Goal: Task Accomplishment & Management: Manage account settings

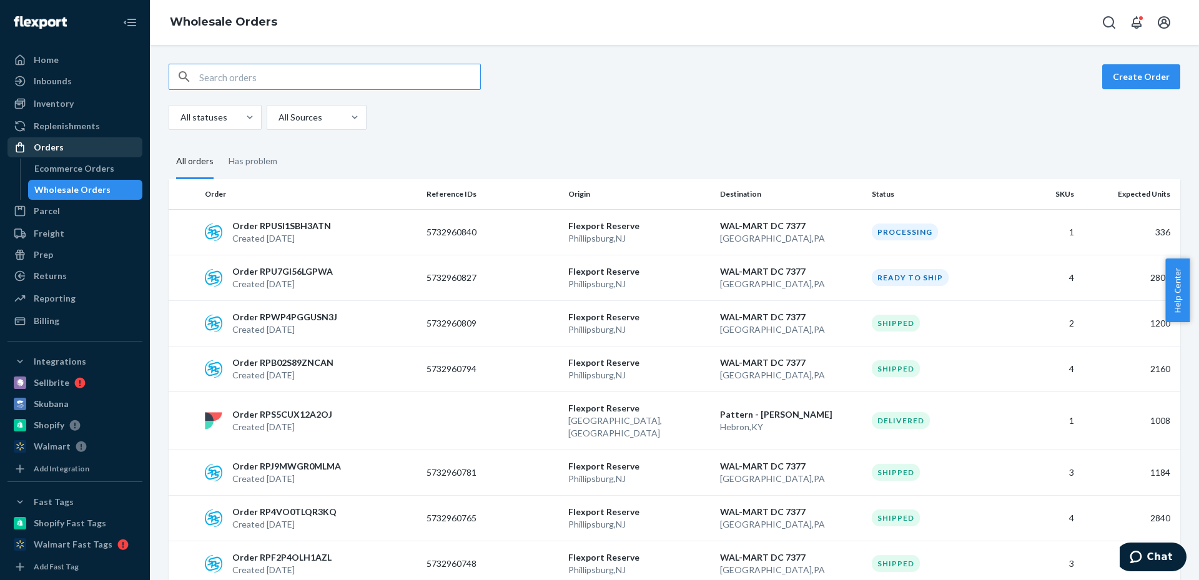
click at [82, 145] on div "Orders" at bounding box center [75, 147] width 132 height 17
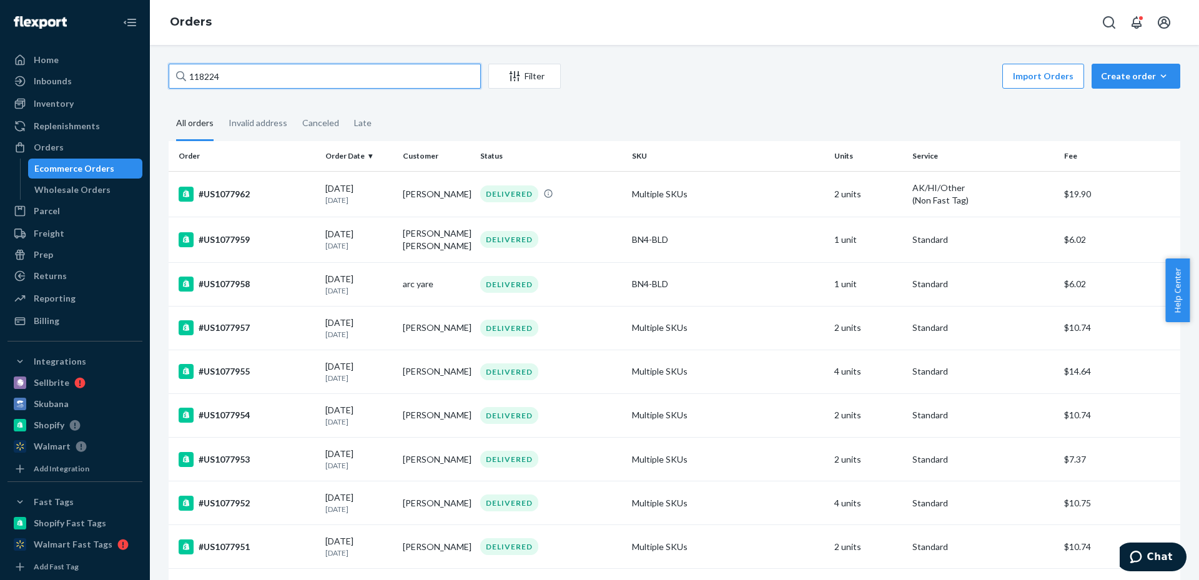
drag, startPoint x: 290, startPoint y: 70, endPoint x: 0, endPoint y: 74, distance: 290.4
click at [0, 74] on div "Home Inbounds Shipping Plans Problems Inventory Products Replenishments Orders …" at bounding box center [599, 290] width 1199 height 580
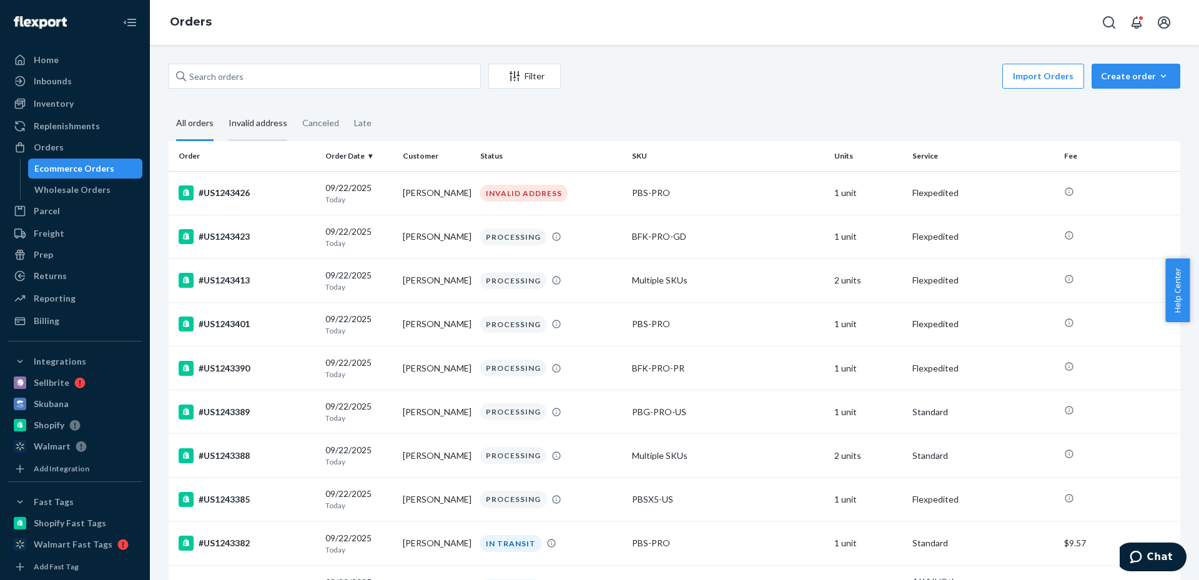
click at [278, 128] on div "Invalid address" at bounding box center [258, 124] width 59 height 34
click at [221, 107] on input "Invalid address" at bounding box center [221, 107] width 0 height 0
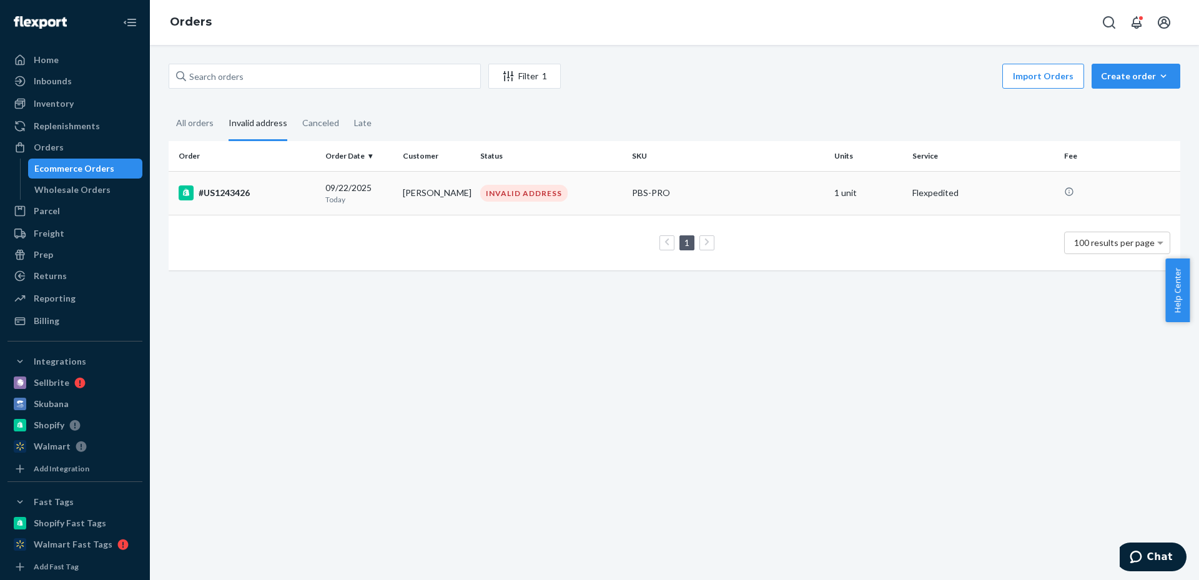
click at [633, 181] on td "PBS-PRO" at bounding box center [728, 193] width 202 height 44
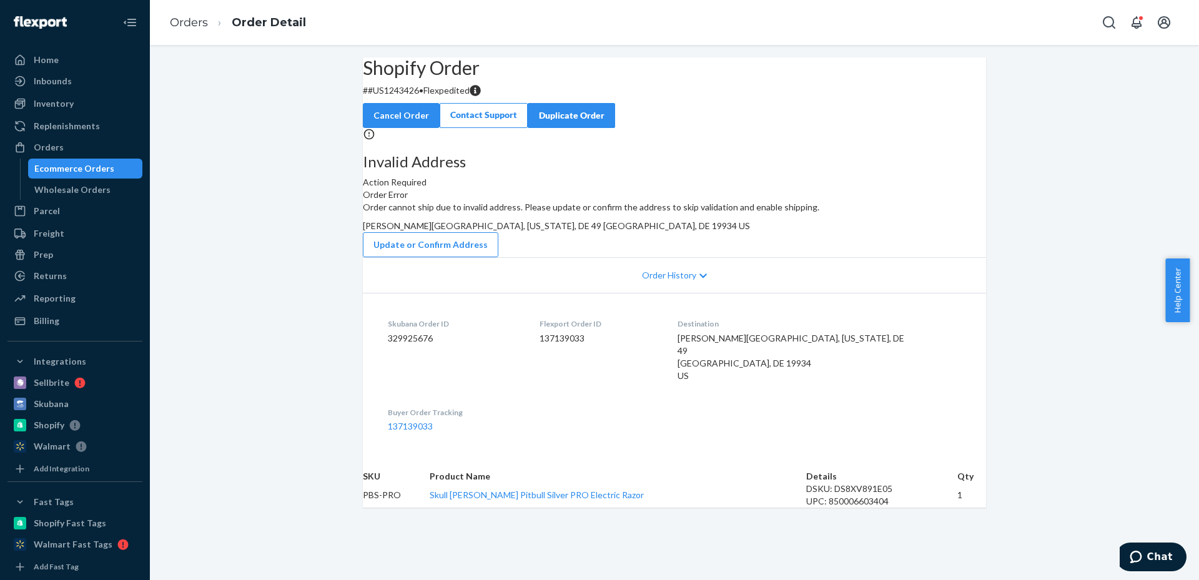
scroll to position [129, 0]
click at [498, 232] on button "Update or Confirm Address" at bounding box center [431, 244] width 136 height 25
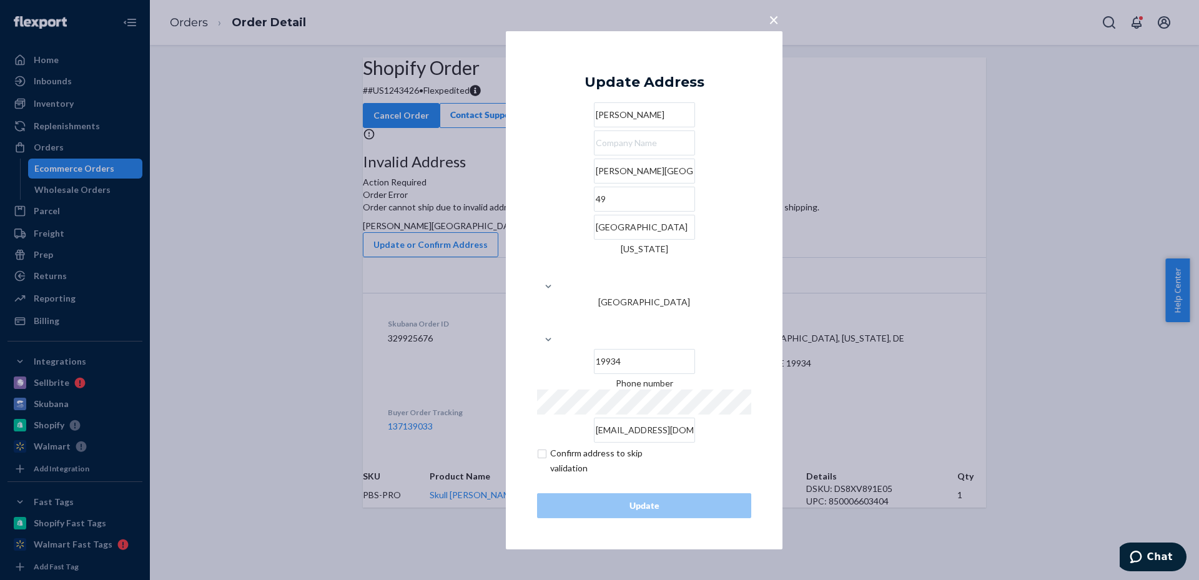
drag, startPoint x: 710, startPoint y: 210, endPoint x: 688, endPoint y: 210, distance: 22.5
click at [688, 184] on input "[PERSON_NAME][GEOGRAPHIC_DATA], [US_STATE], [GEOGRAPHIC_DATA]" at bounding box center [644, 171] width 101 height 25
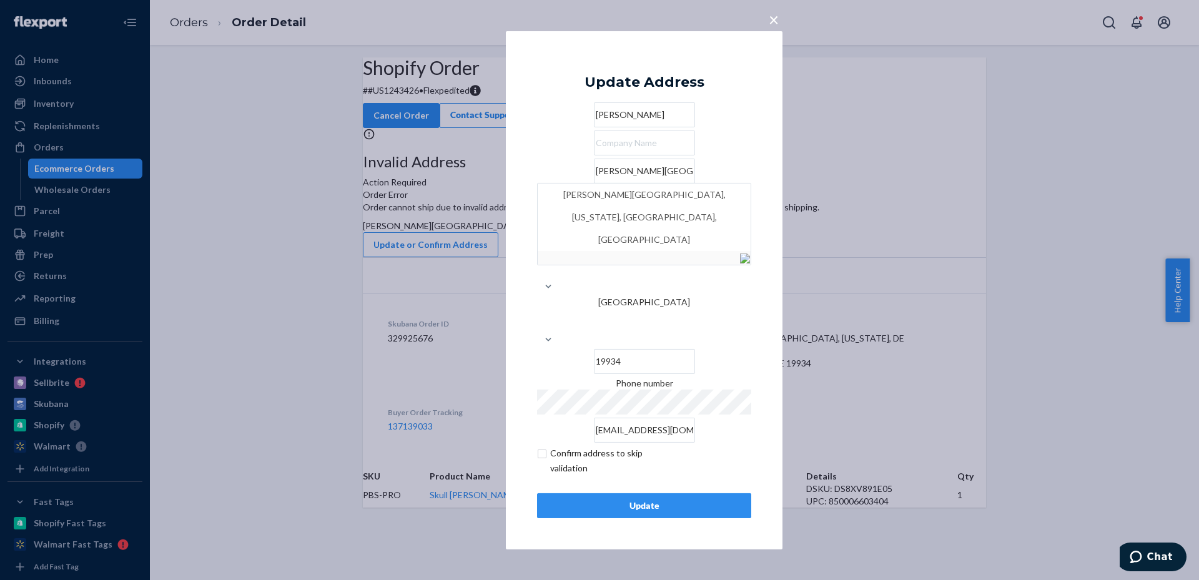
drag, startPoint x: 656, startPoint y: 204, endPoint x: 642, endPoint y: 204, distance: 14.4
click at [642, 184] on input "[PERSON_NAME][GEOGRAPHIC_DATA], [US_STATE]" at bounding box center [644, 171] width 101 height 25
type input "[PERSON_NAME] OAK CIRCLE,"
click at [655, 127] on input "[PERSON_NAME]" at bounding box center [644, 114] width 101 height 25
click at [598, 240] on input "[GEOGRAPHIC_DATA]" at bounding box center [644, 227] width 101 height 25
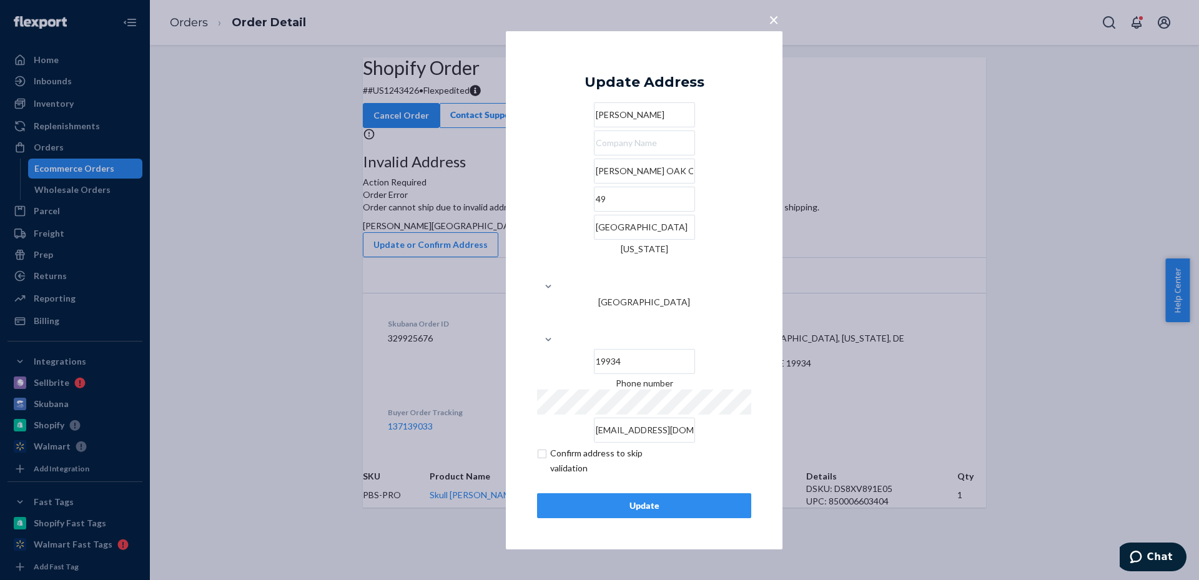
click at [598, 240] on input "[GEOGRAPHIC_DATA]" at bounding box center [644, 227] width 101 height 25
paste input "[US_STATE]"
type input "[US_STATE]"
drag, startPoint x: 653, startPoint y: 209, endPoint x: 636, endPoint y: 208, distance: 16.9
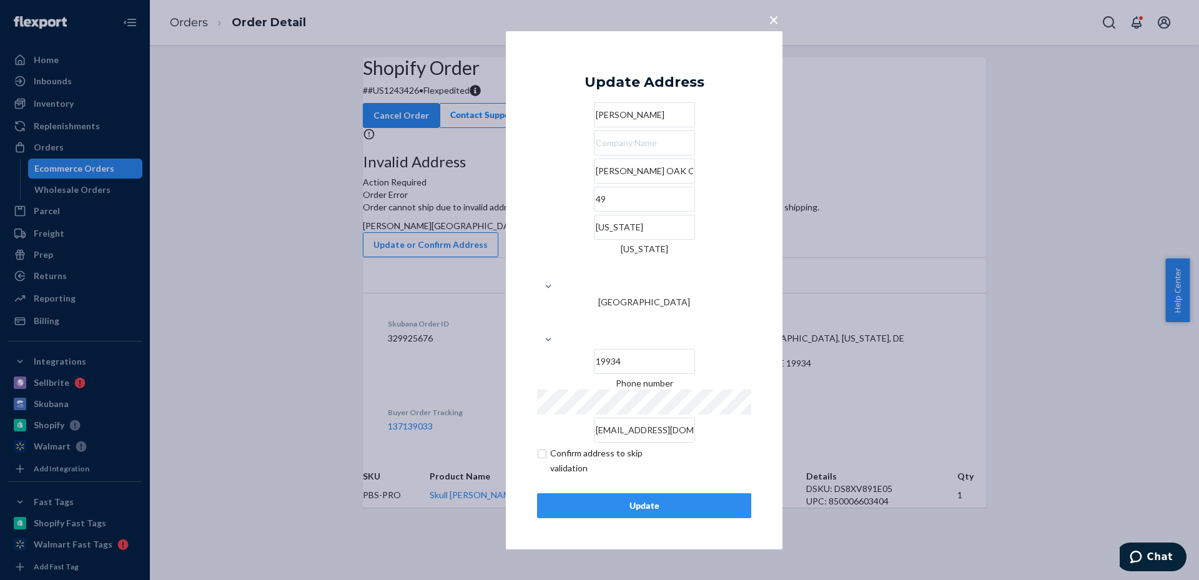
click at [636, 184] on input "[PERSON_NAME] OAK CIRCLE," at bounding box center [644, 171] width 101 height 25
type input "[PERSON_NAME] OAK CIRCLE"
click at [709, 500] on div "Update" at bounding box center [644, 506] width 193 height 12
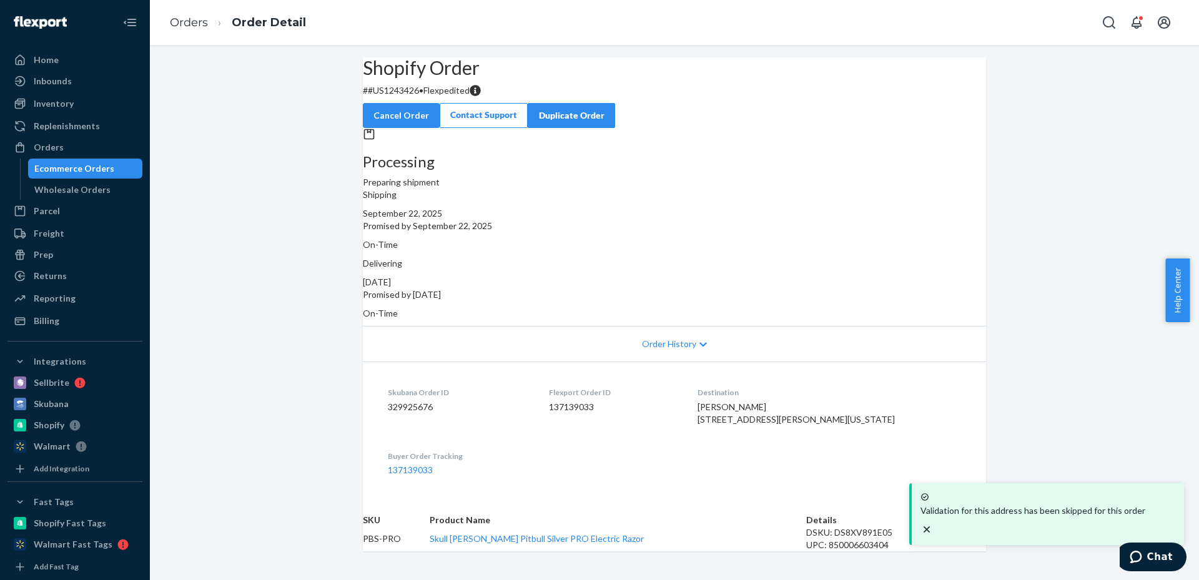
click at [91, 172] on div "Ecommerce Orders" at bounding box center [74, 168] width 80 height 12
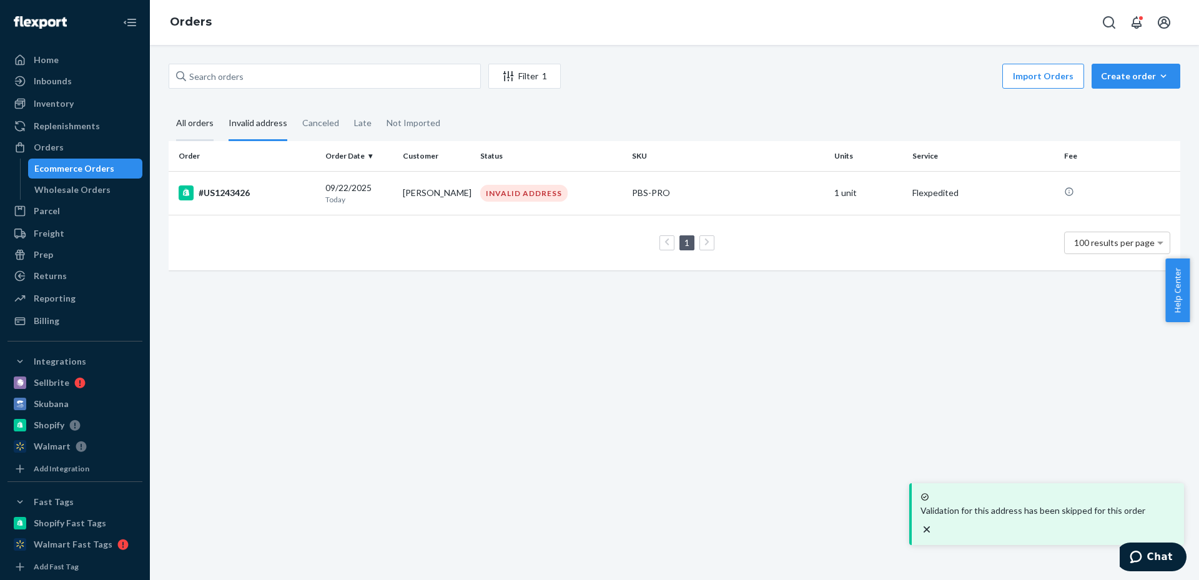
click at [205, 126] on div "All orders" at bounding box center [194, 124] width 37 height 34
click at [169, 107] on input "All orders" at bounding box center [169, 107] width 0 height 0
